Goal: Obtain resource: Download file/media

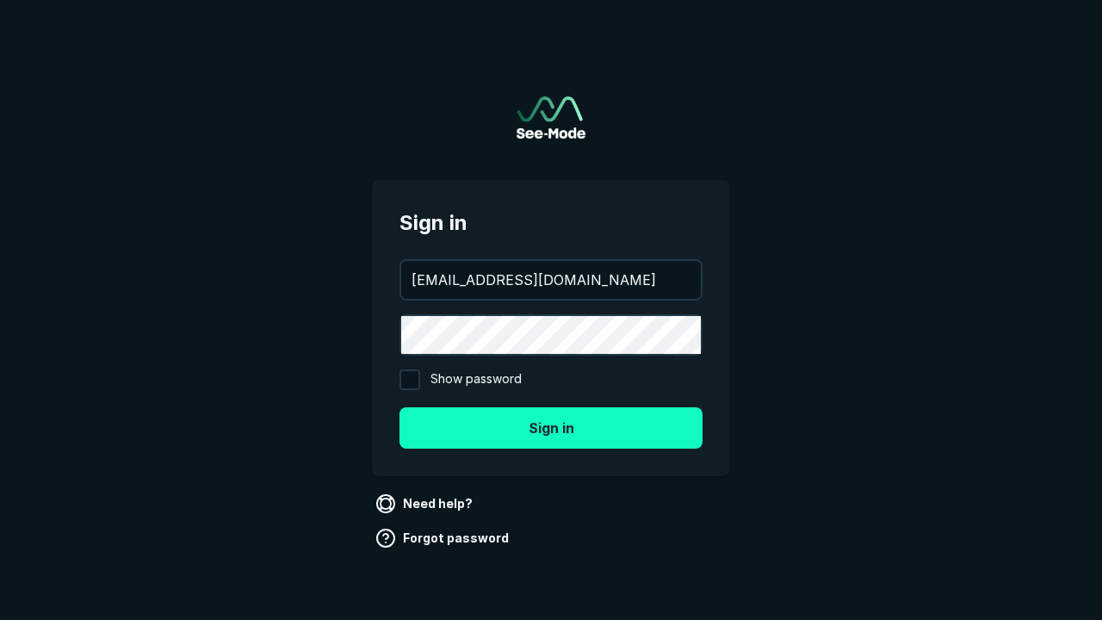
click at [551, 427] on button "Sign in" at bounding box center [550, 427] width 303 height 41
